Goal: Information Seeking & Learning: Learn about a topic

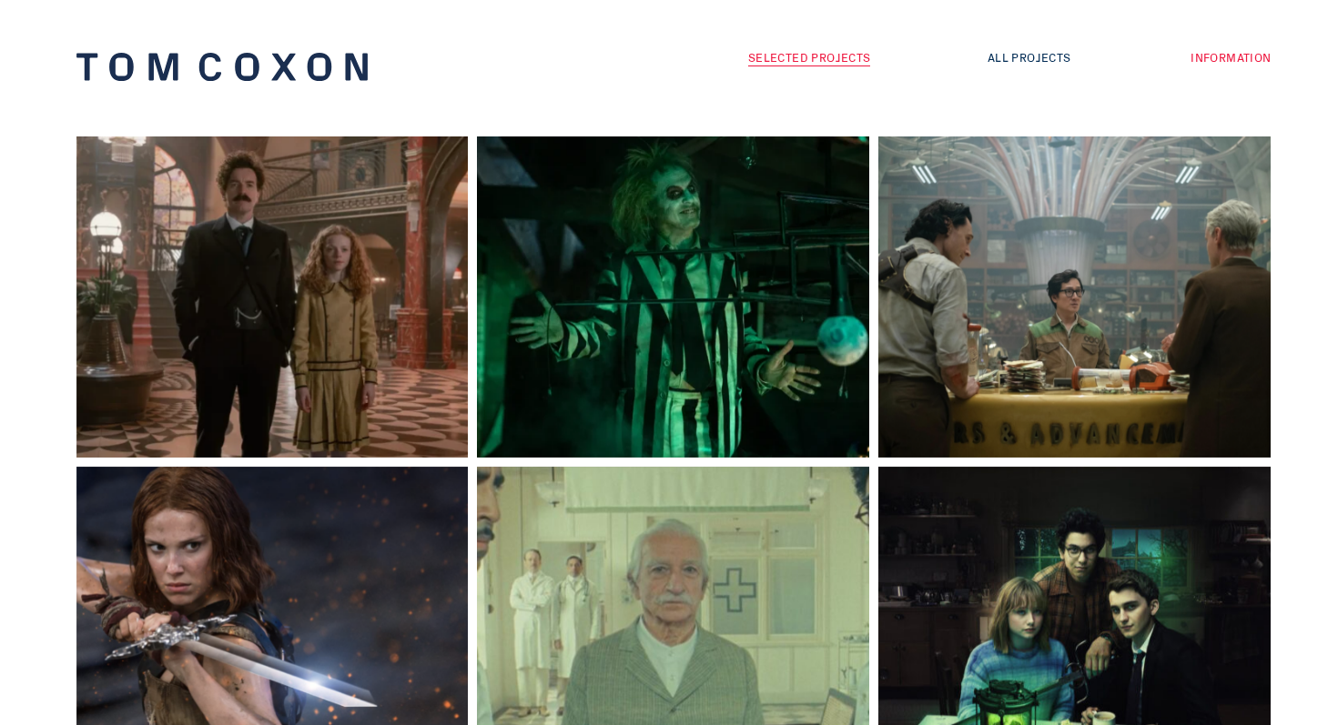
click at [1212, 56] on link "Information" at bounding box center [1231, 56] width 80 height 17
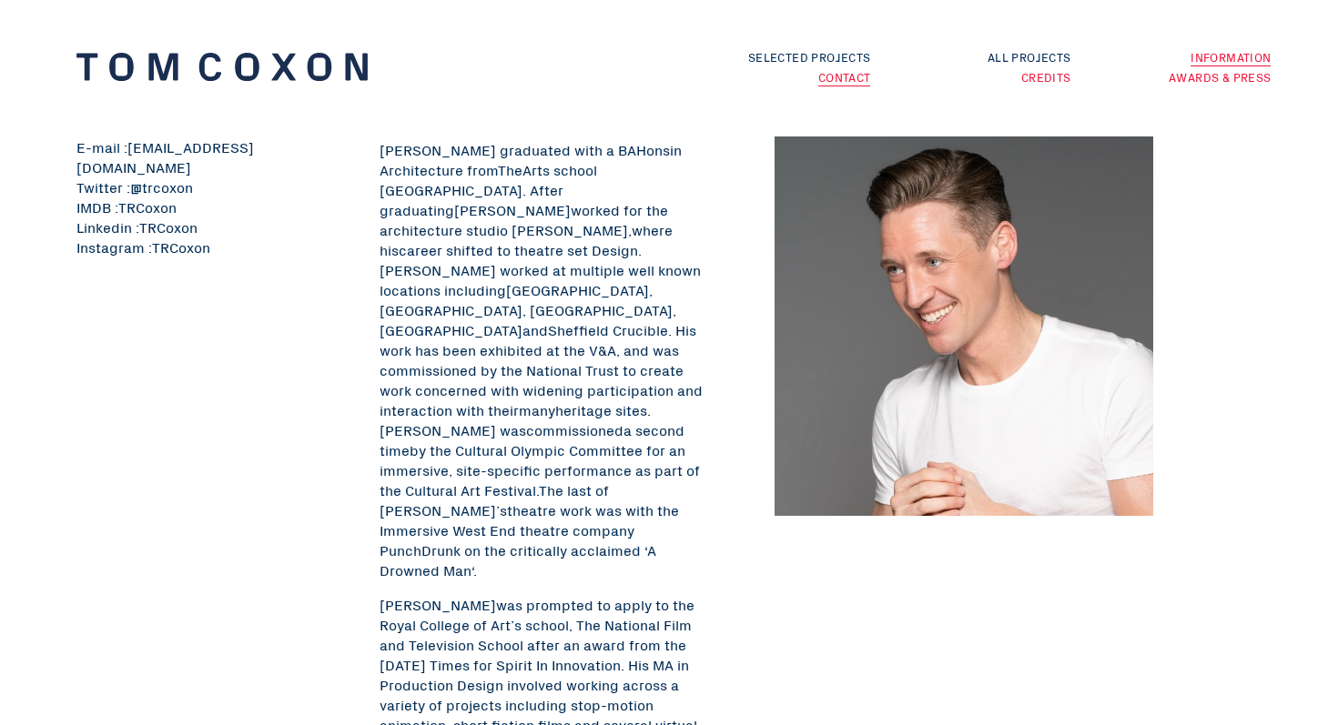
click at [1183, 77] on link "Awards & Press" at bounding box center [1220, 76] width 102 height 17
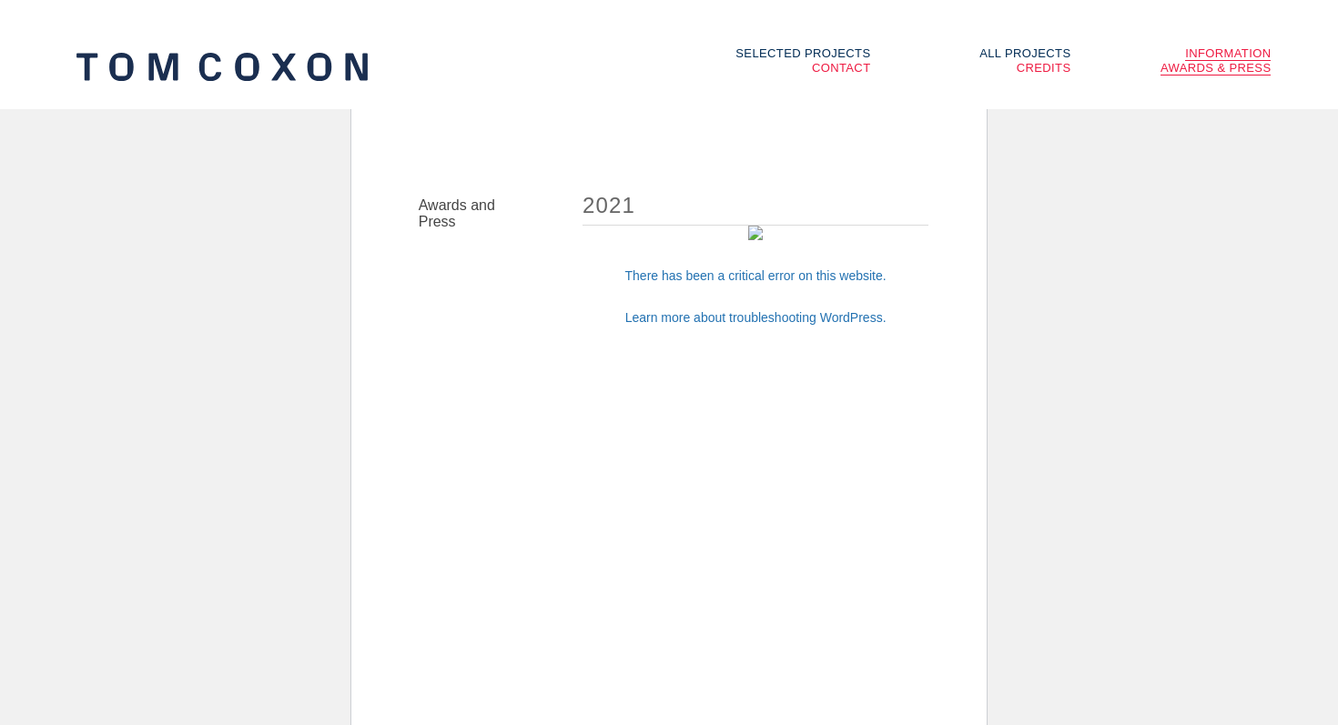
click at [484, 311] on body "Selected Projects All Projects By Year By Category By Credit Information Contac…" at bounding box center [668, 408] width 637 height 725
click at [1194, 68] on link "Awards & Press" at bounding box center [1216, 68] width 111 height 15
click at [1029, 71] on link "Credits" at bounding box center [1044, 68] width 55 height 14
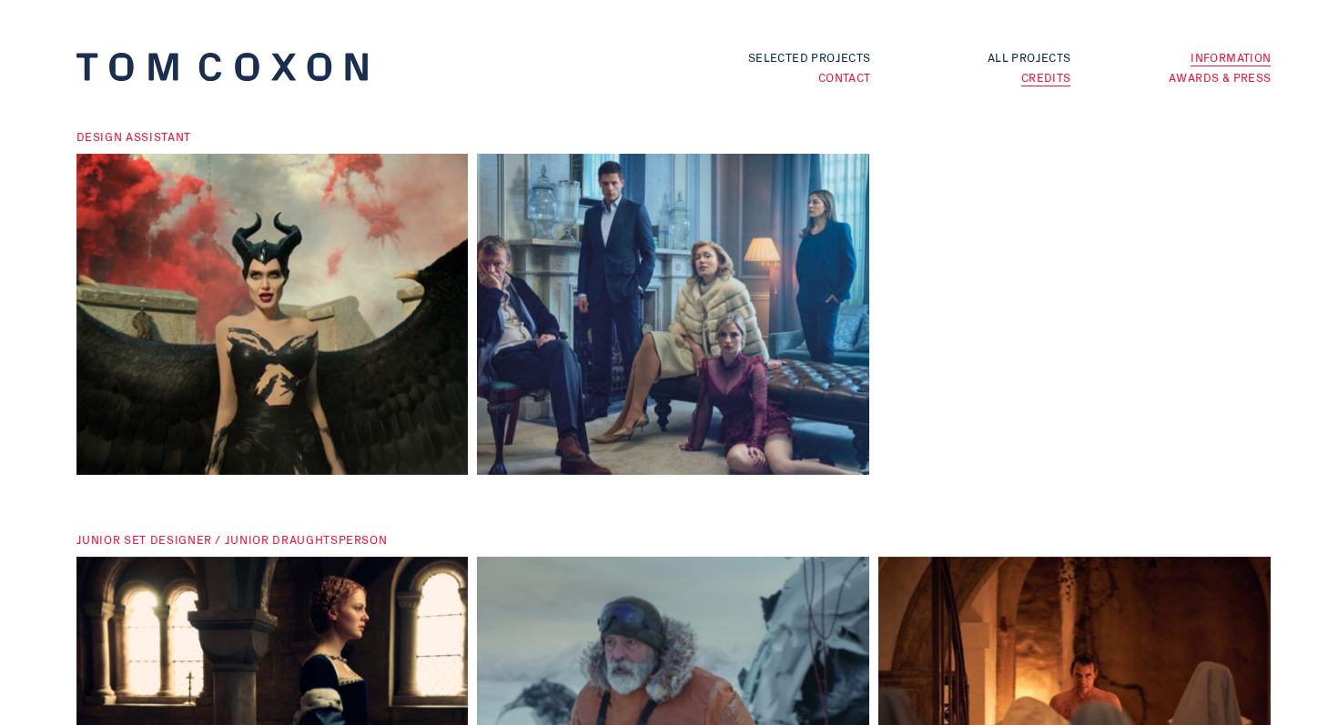
click at [862, 79] on link "Contact" at bounding box center [844, 76] width 53 height 17
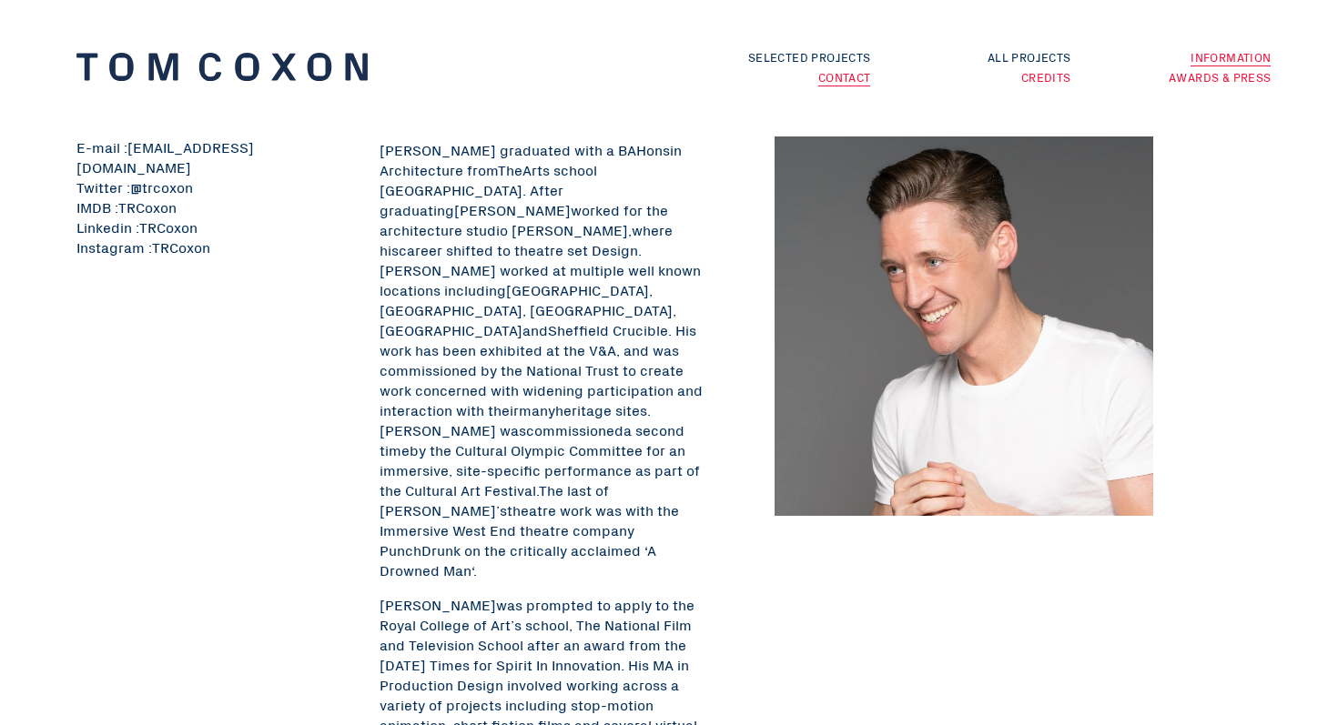
click at [1233, 79] on link "Awards & Press" at bounding box center [1220, 76] width 102 height 17
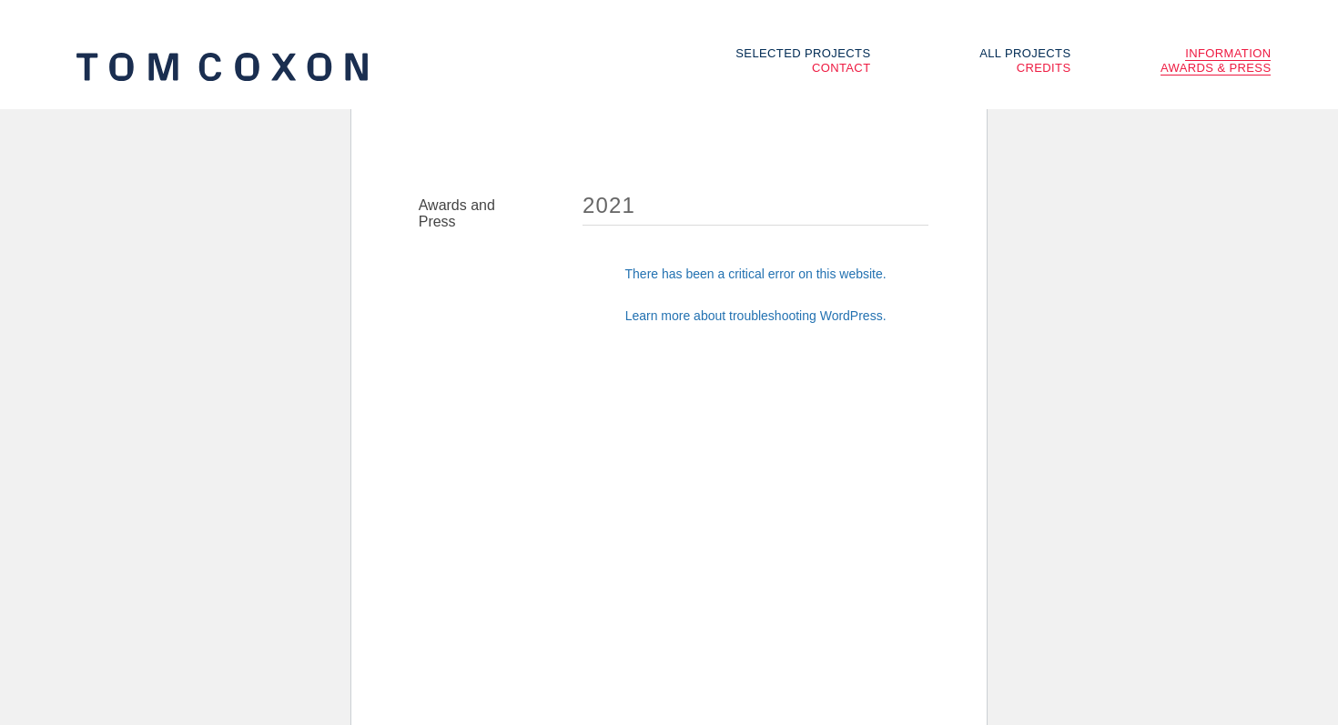
click at [386, 203] on section "Awards and Press 2021 WordPress › Error There has been a critical error on this…" at bounding box center [668, 206] width 577 height 36
